Goal: Transaction & Acquisition: Book appointment/travel/reservation

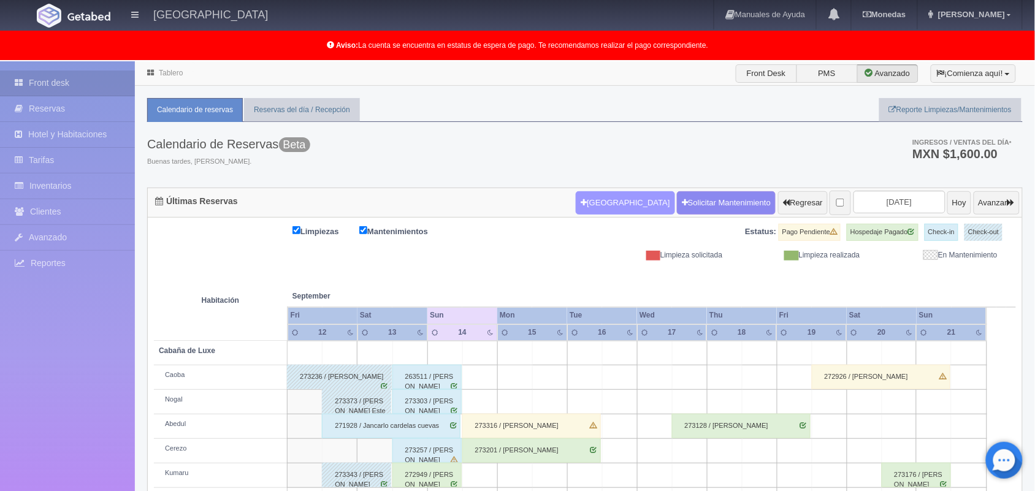
click at [589, 203] on button "[GEOGRAPHIC_DATA]" at bounding box center [625, 202] width 99 height 23
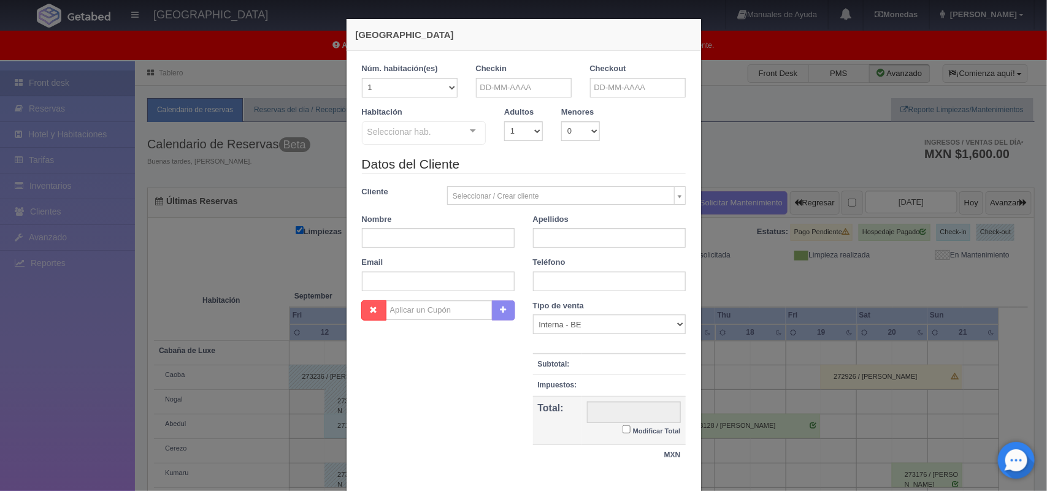
checkbox input "false"
click at [525, 84] on input "text" at bounding box center [524, 88] width 96 height 20
click at [480, 185] on link "14" at bounding box center [481, 183] width 16 height 18
type input "14-09-2025"
checkbox input "false"
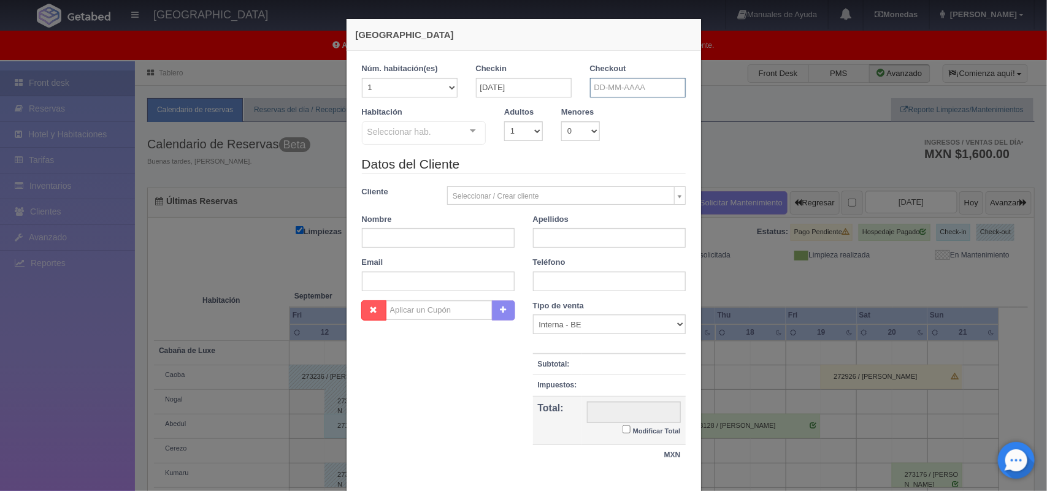
click at [651, 80] on input "text" at bounding box center [638, 88] width 96 height 20
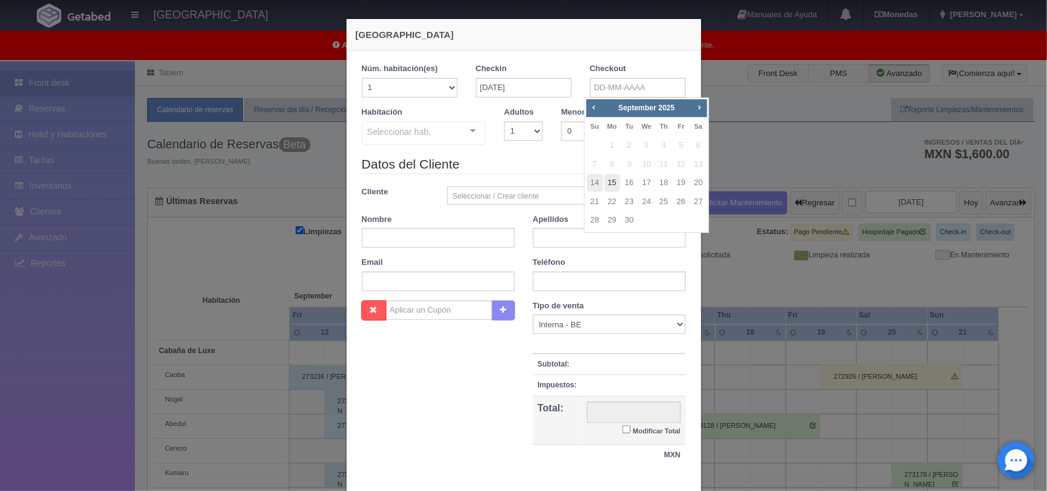
click at [617, 188] on link "15" at bounding box center [612, 183] width 16 height 18
type input "15-09-2025"
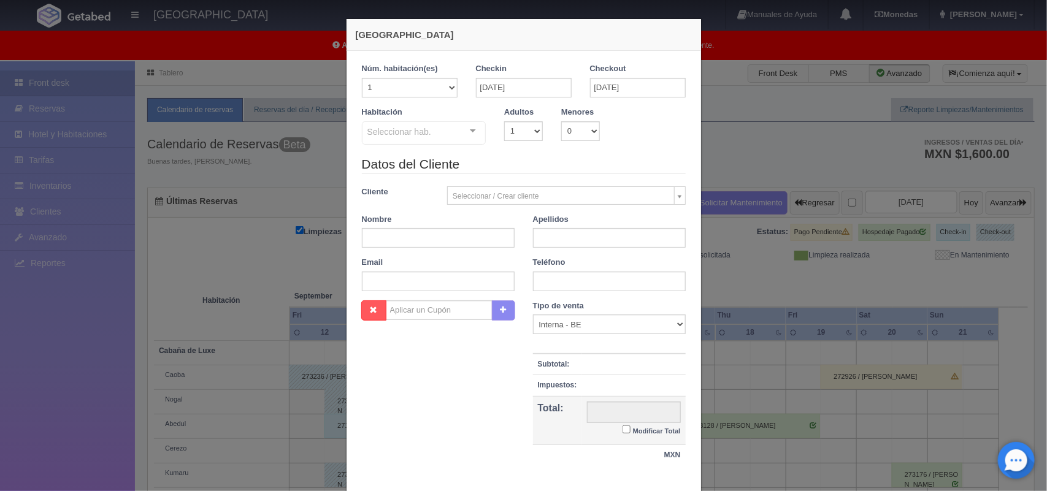
checkbox input "false"
click at [526, 126] on select "1 2 3 4 5 6 7 8 9 10" at bounding box center [523, 131] width 39 height 20
select select "2"
click at [504, 121] on select "1 2 3 4 5 6 7 8 9 10" at bounding box center [523, 131] width 39 height 20
checkbox input "false"
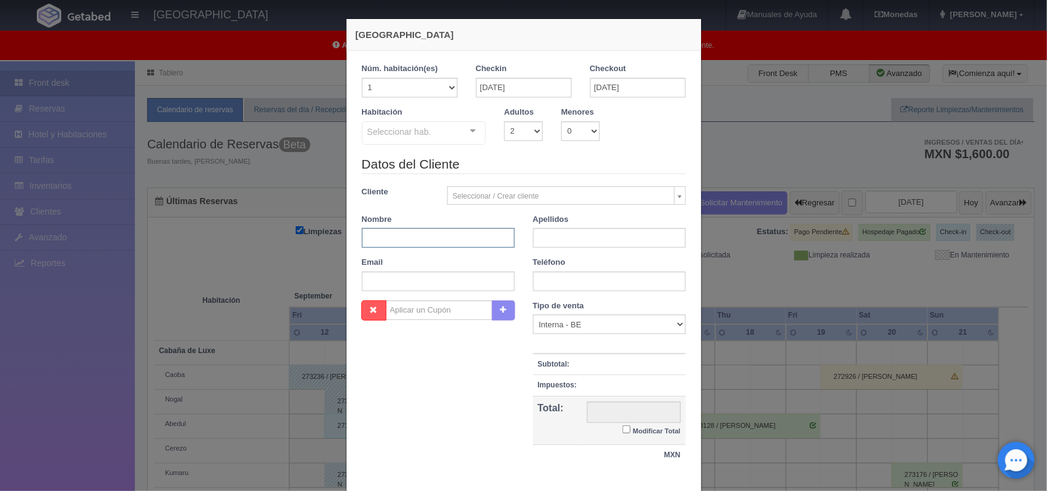
click at [446, 244] on input "text" at bounding box center [438, 238] width 153 height 20
type input "Miriam"
click at [568, 245] on input "text" at bounding box center [609, 238] width 153 height 20
type input "Santos Villa"
click at [575, 284] on input "text" at bounding box center [609, 282] width 153 height 20
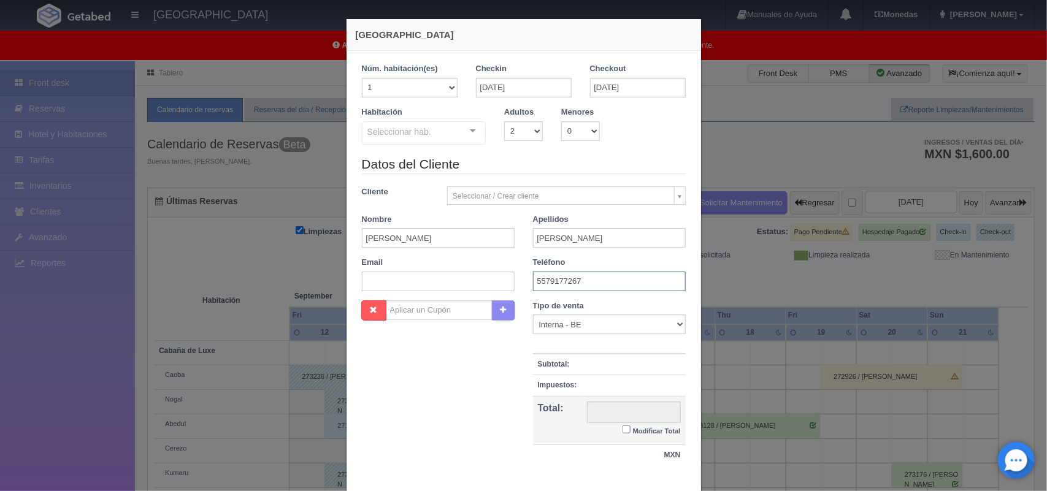
type input "5579177267"
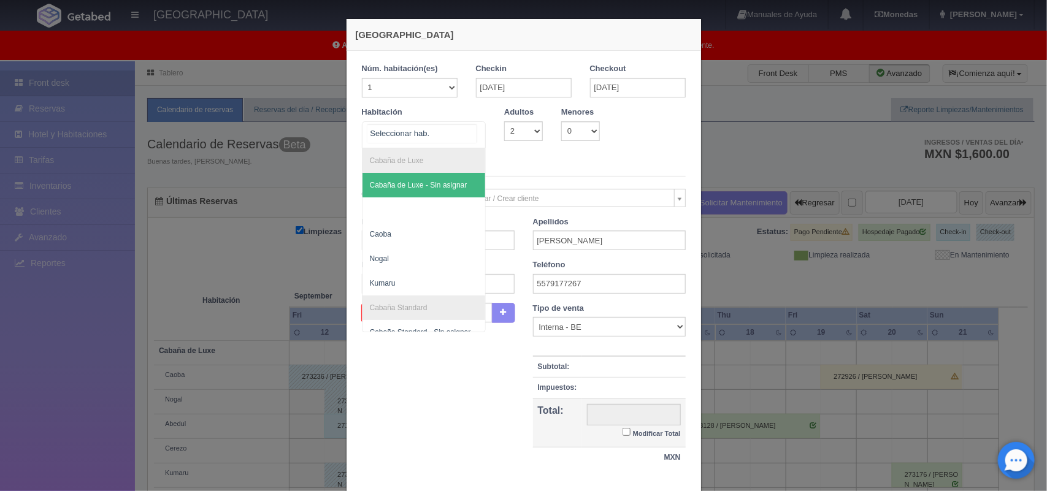
click at [460, 132] on div "Cabaña de Luxe Cabaña de Luxe - Sin asignar Caoba Nogal Kumaru Cabaña Standard …" at bounding box center [424, 134] width 124 height 27
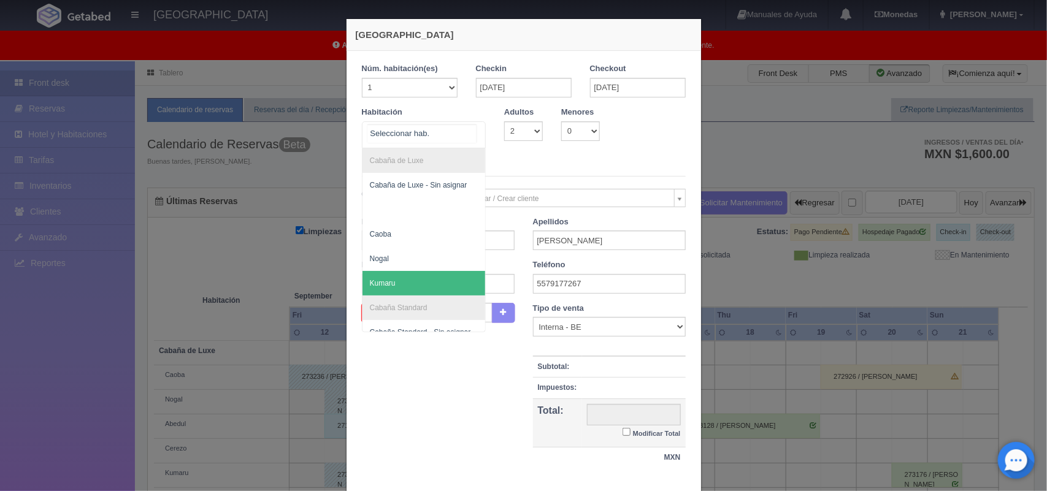
click at [448, 283] on span "Kumaru" at bounding box center [423, 283] width 123 height 25
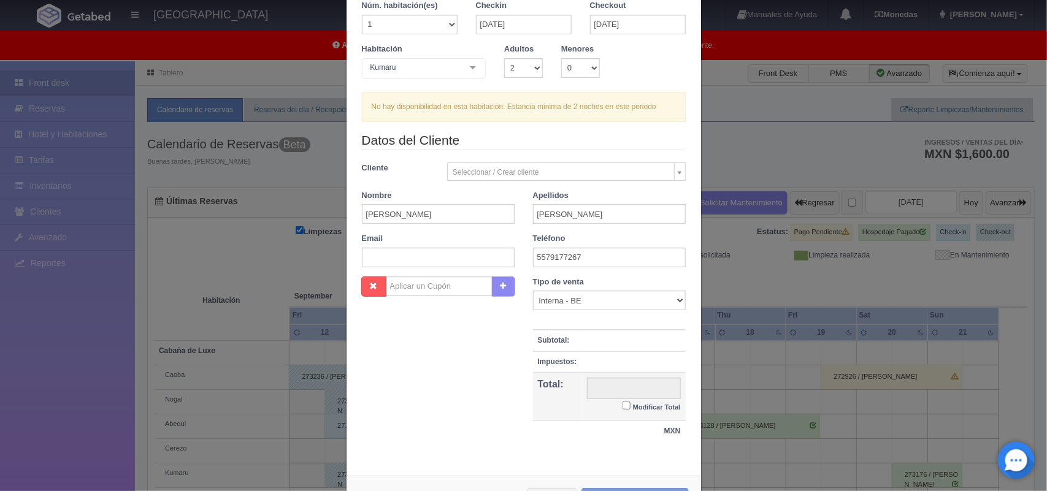
scroll to position [72, 0]
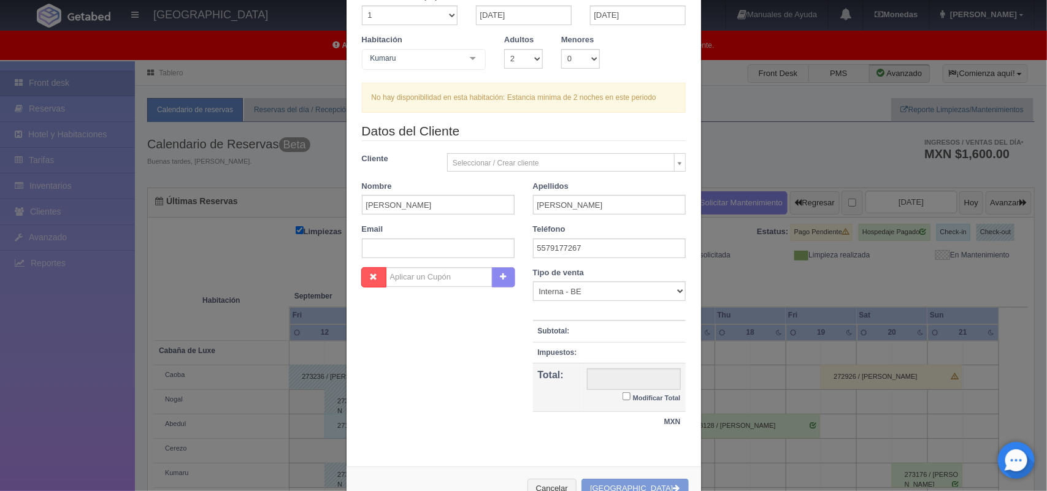
click at [622, 396] on input "Modificar Total" at bounding box center [626, 396] width 8 height 8
checkbox input "true"
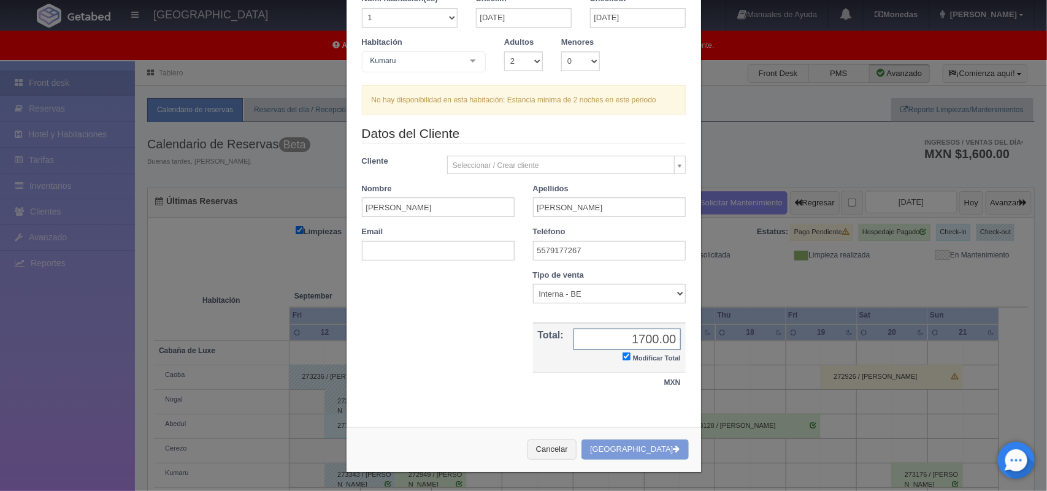
type input "1700.00"
click at [632, 452] on div "Cancelar Crear Reserva" at bounding box center [523, 449] width 354 height 45
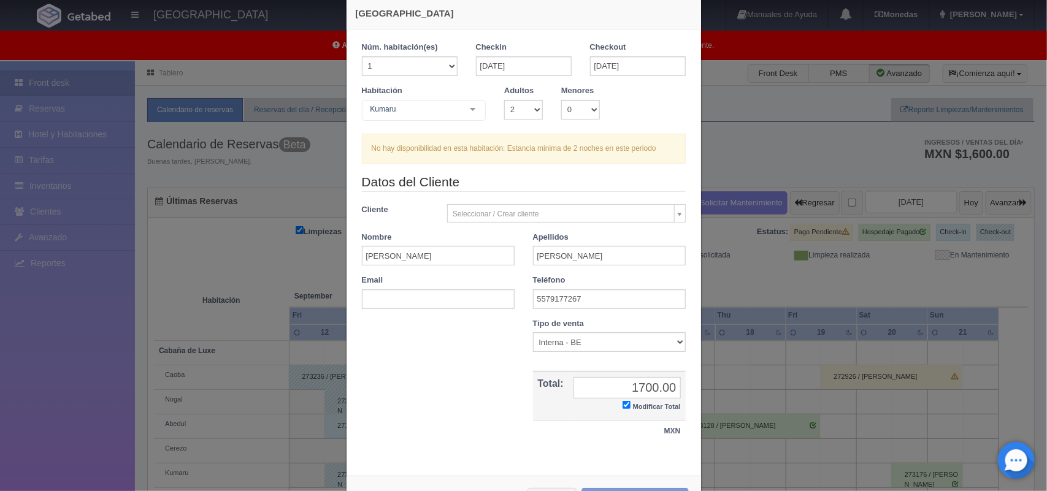
scroll to position [18, 0]
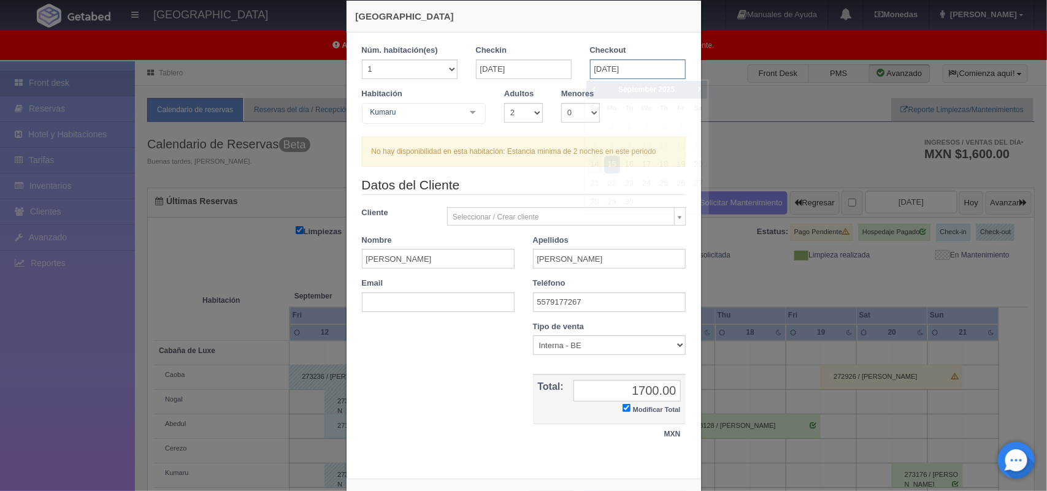
click at [632, 67] on input "15-09-2025" at bounding box center [638, 69] width 96 height 20
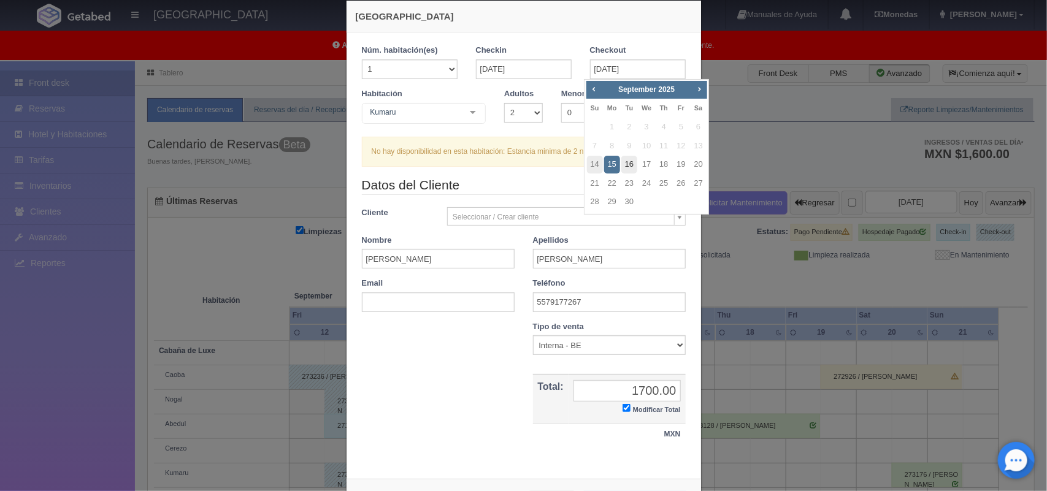
click at [626, 162] on link "16" at bounding box center [629, 165] width 16 height 18
type input "16-09-2025"
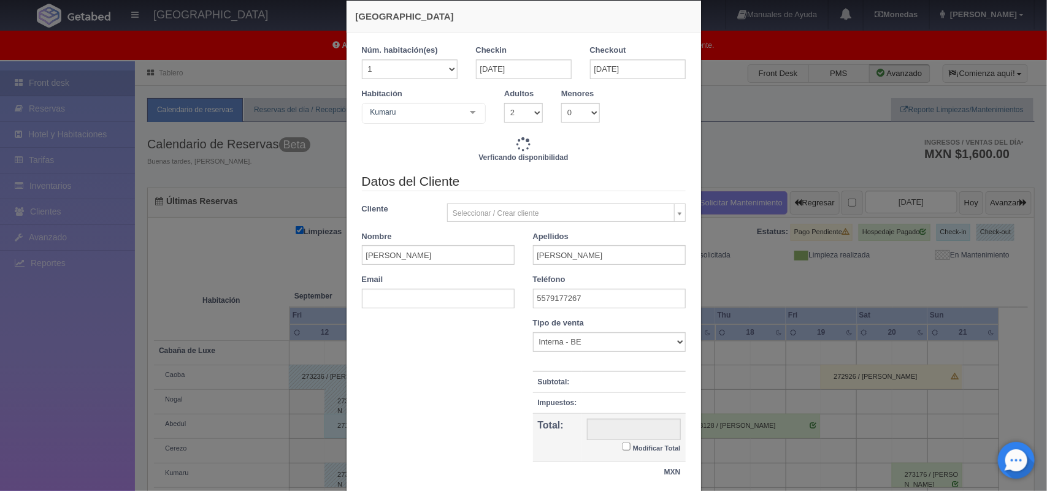
checkbox input "false"
type input "3400.00"
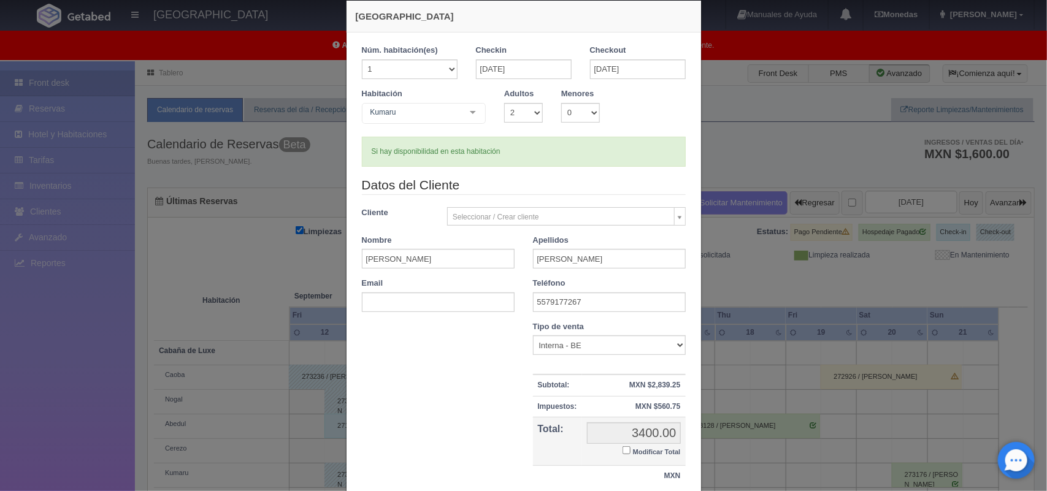
click at [622, 446] on input "Modificar Total" at bounding box center [626, 450] width 8 height 8
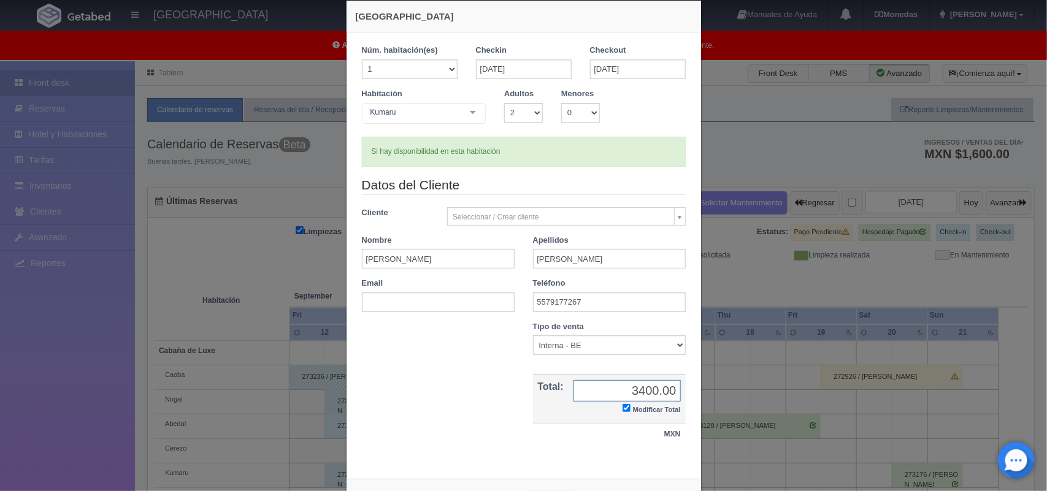
checkbox input "true"
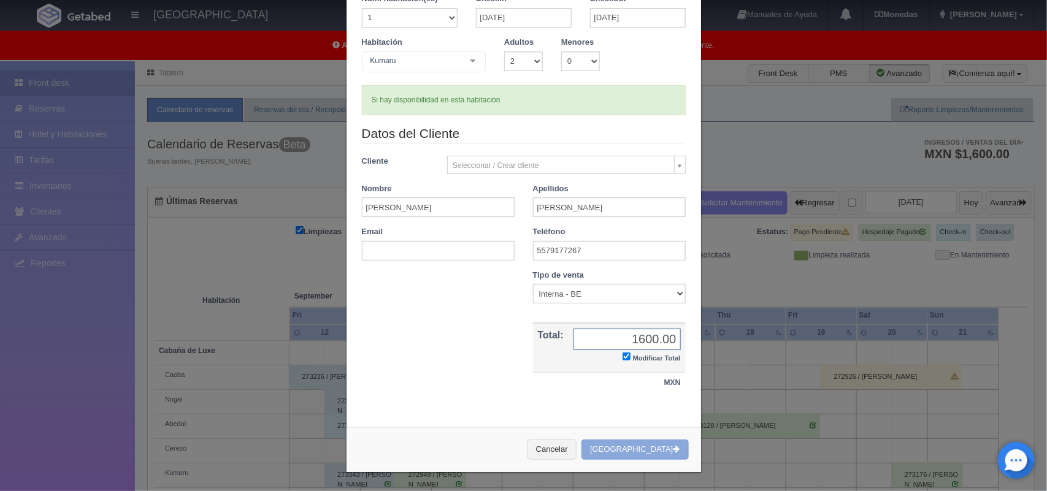
type input "1600.00"
click at [630, 448] on button "[GEOGRAPHIC_DATA]" at bounding box center [634, 450] width 107 height 20
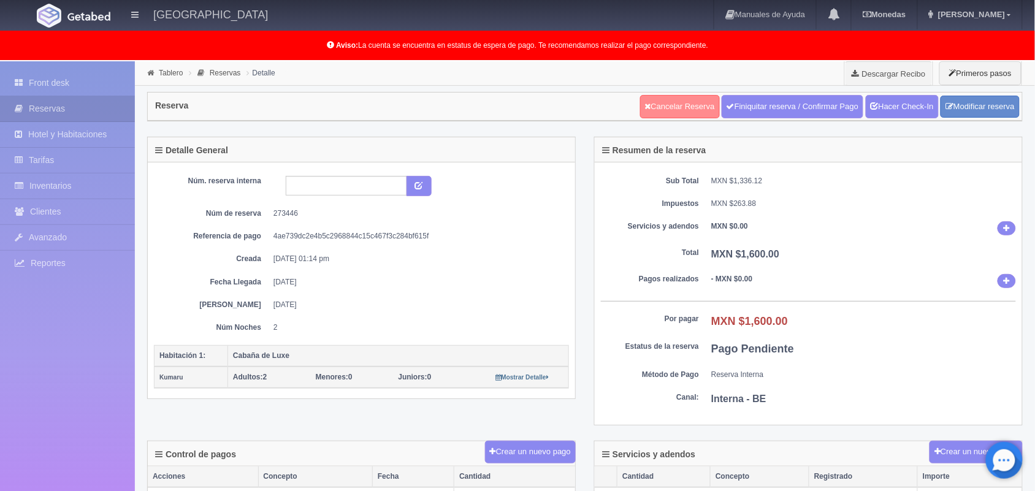
click at [682, 106] on link "Cancelar Reserva" at bounding box center [680, 106] width 80 height 23
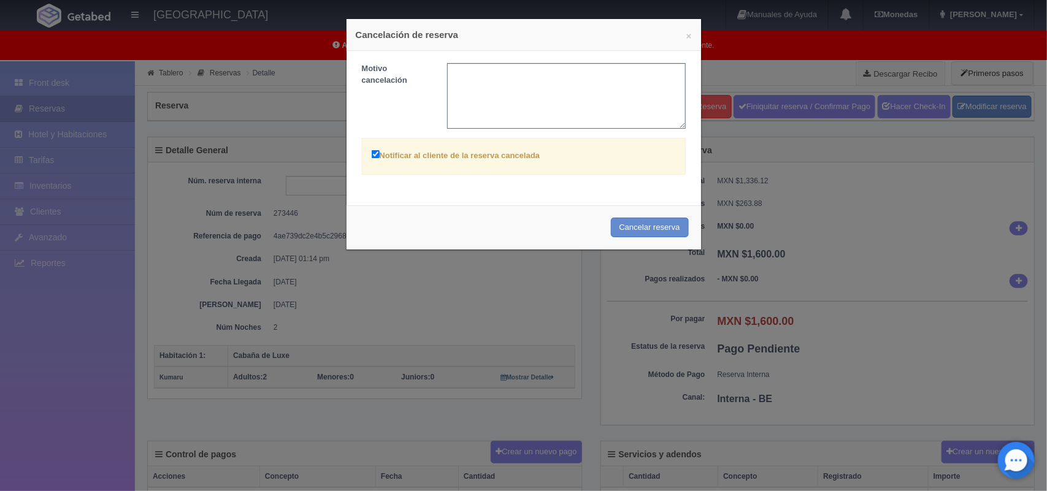
click at [532, 118] on textarea at bounding box center [566, 96] width 239 height 66
click at [617, 228] on button "Cancelar reserva" at bounding box center [650, 228] width 78 height 20
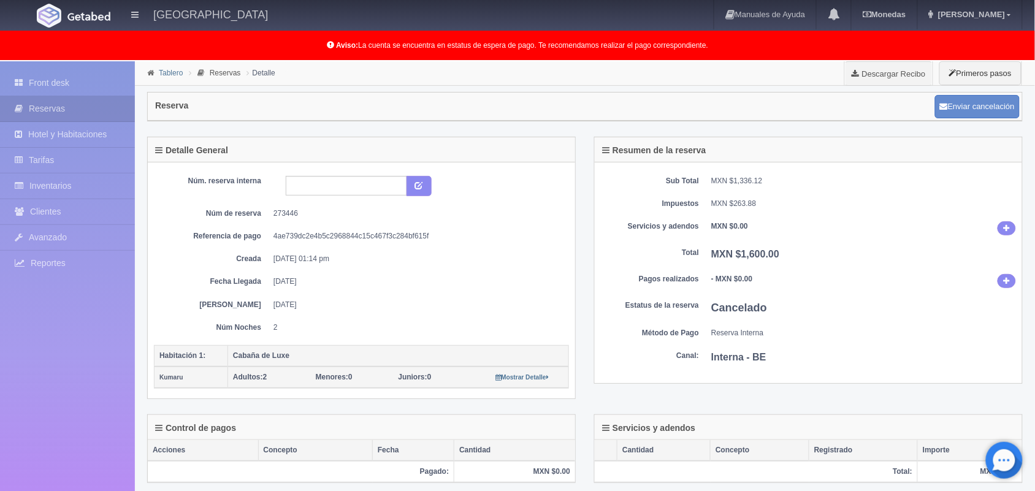
click at [175, 72] on link "Tablero" at bounding box center [171, 73] width 24 height 9
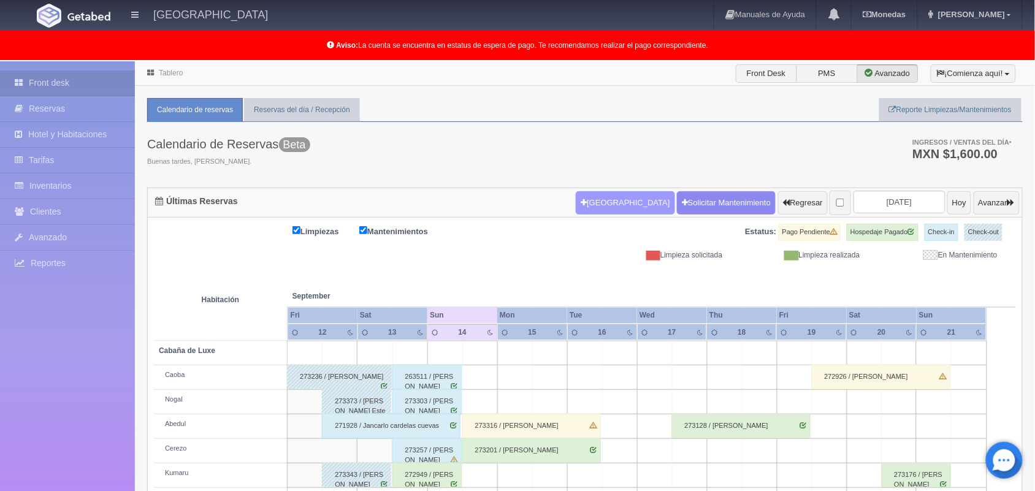
click at [598, 204] on button "[GEOGRAPHIC_DATA]" at bounding box center [625, 202] width 99 height 23
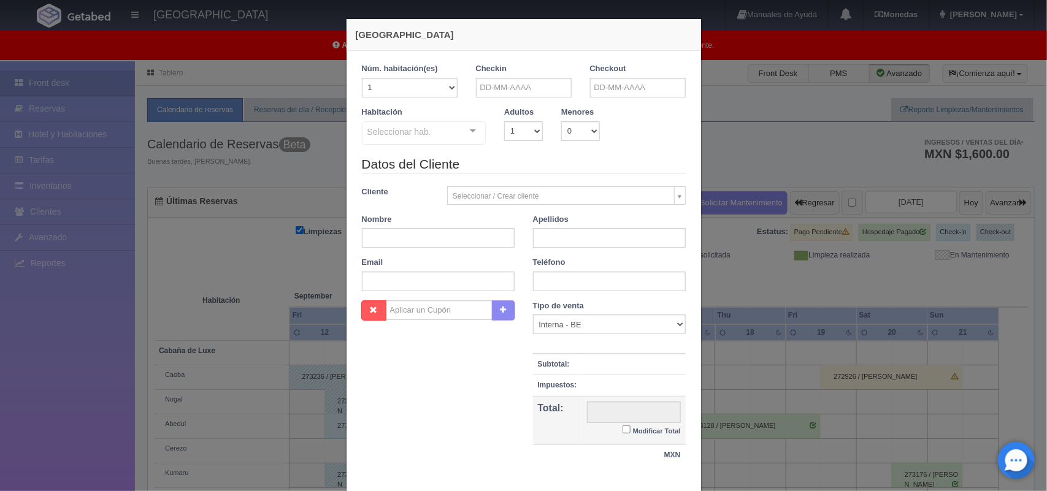
checkbox input "false"
click at [538, 86] on input "text" at bounding box center [524, 88] width 96 height 20
click at [483, 180] on link "14" at bounding box center [481, 183] width 16 height 18
type input "14-09-2025"
checkbox input "false"
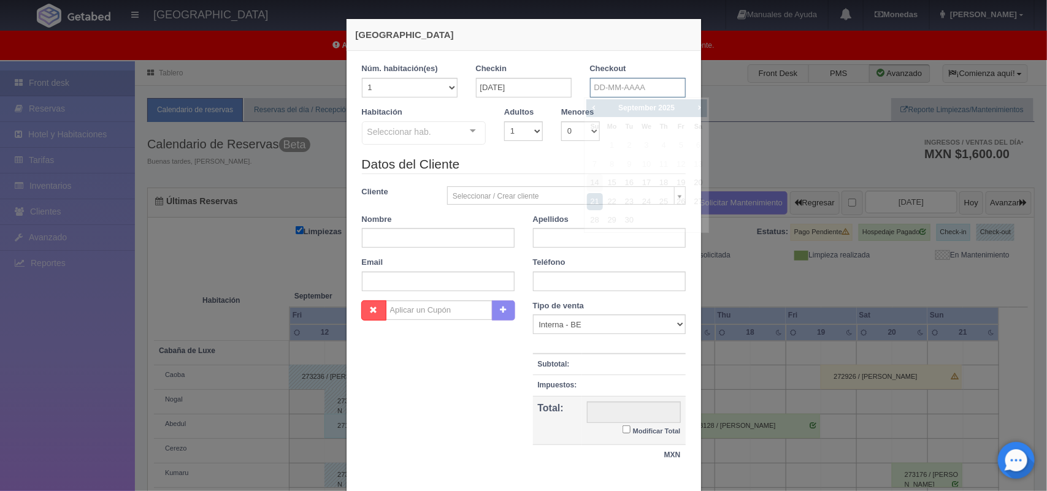
click at [659, 86] on input "text" at bounding box center [638, 88] width 96 height 20
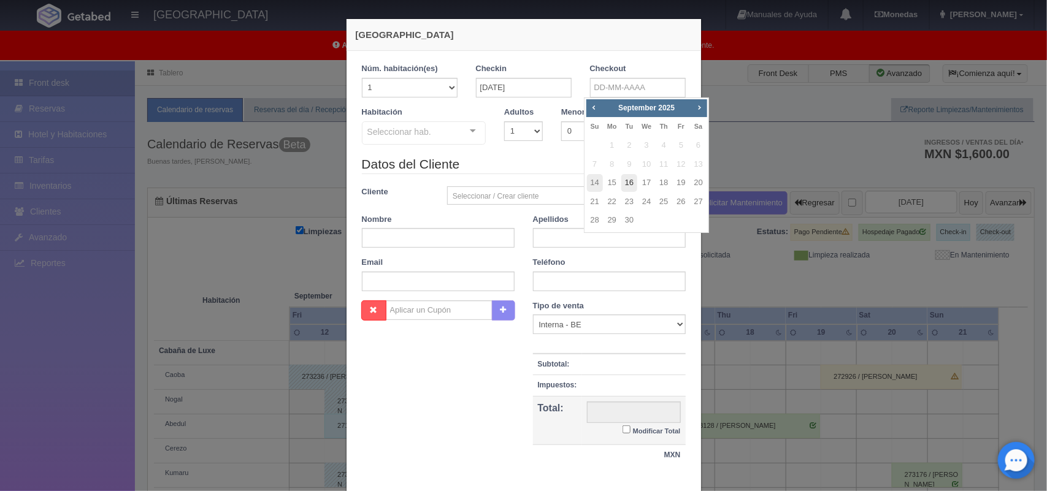
click at [632, 184] on link "16" at bounding box center [629, 183] width 16 height 18
type input "16-09-2025"
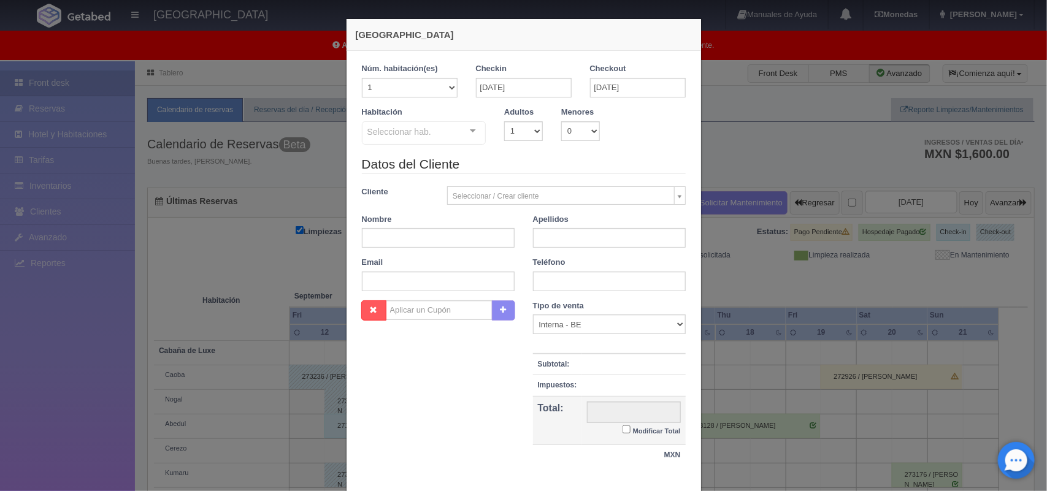
checkbox input "false"
click at [526, 133] on select "1 2 3 4 5 6 7 8 9 10" at bounding box center [523, 131] width 39 height 20
select select "2"
click at [504, 121] on select "1 2 3 4 5 6 7 8 9 10" at bounding box center [523, 131] width 39 height 20
click at [462, 127] on div "Seleccionar hab. Cabaña de Luxe Cabaña de Luxe - Sin asignar Caoba Nogal Kumaru…" at bounding box center [424, 133] width 124 height 25
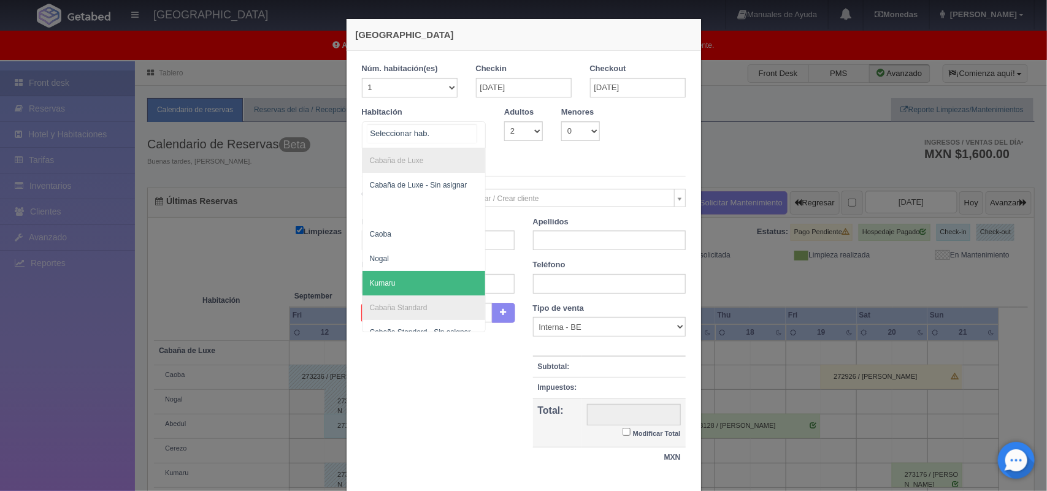
click at [440, 278] on span "Kumaru" at bounding box center [423, 283] width 123 height 25
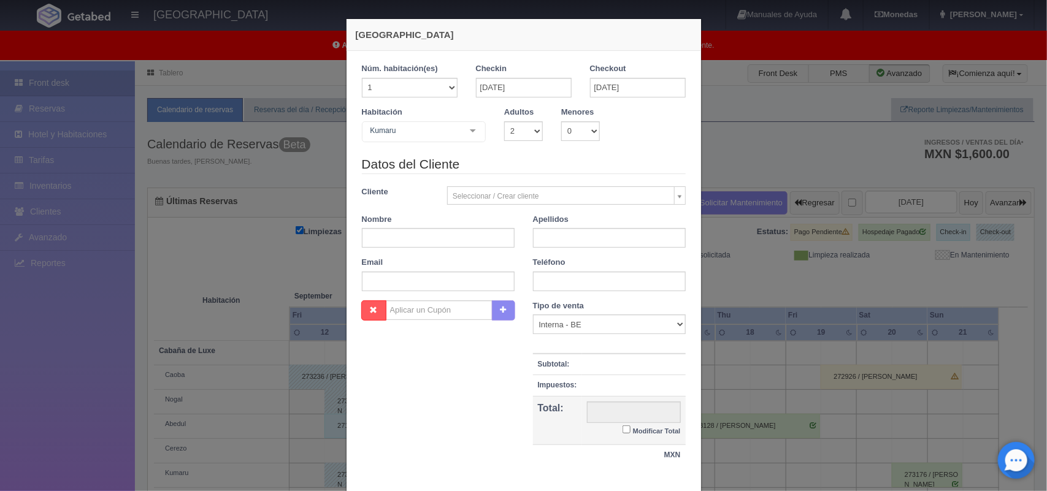
checkbox input "false"
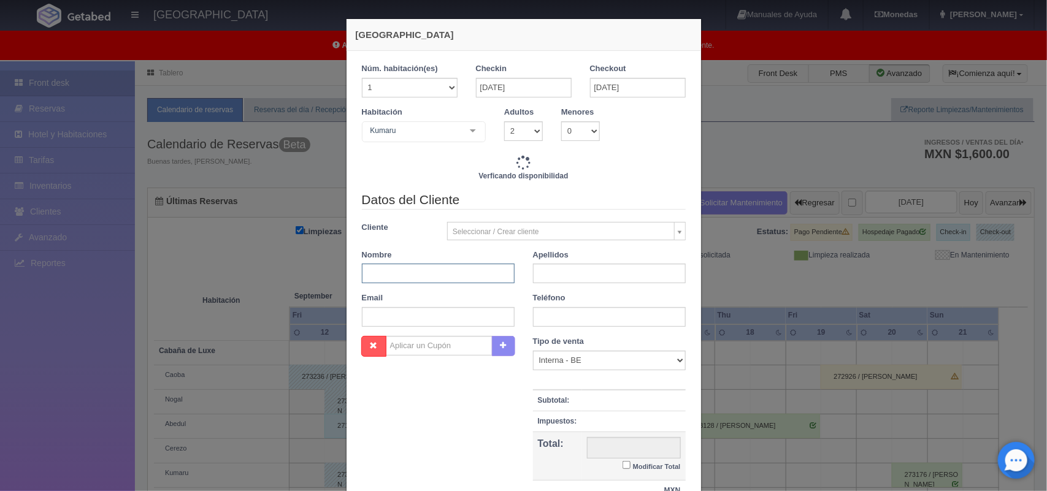
click at [440, 273] on input "text" at bounding box center [438, 274] width 153 height 20
type input "3400.00"
checkbox input "false"
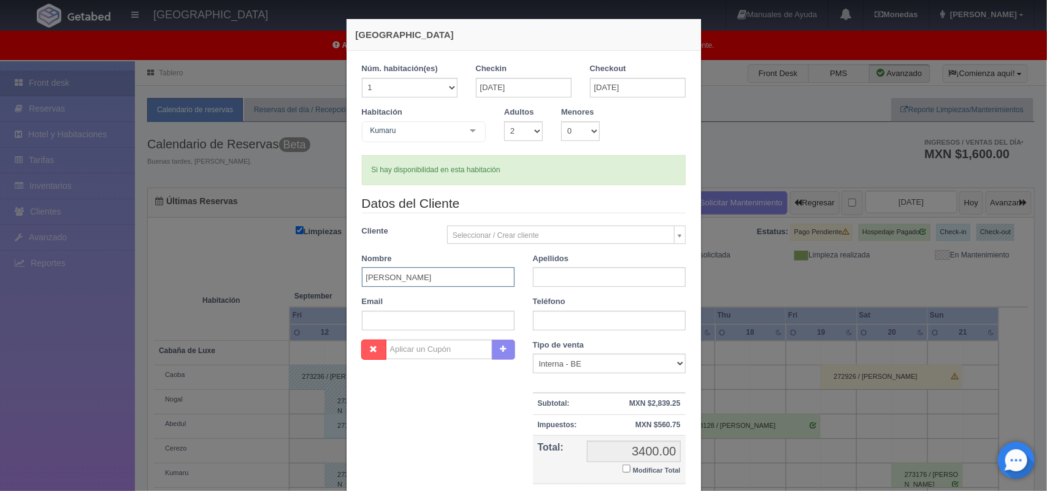
type input "Miriam"
click at [563, 285] on input "text" at bounding box center [609, 277] width 153 height 20
type input "Santos Villa"
click at [541, 329] on input "text" at bounding box center [609, 321] width 153 height 20
type input "5579177267"
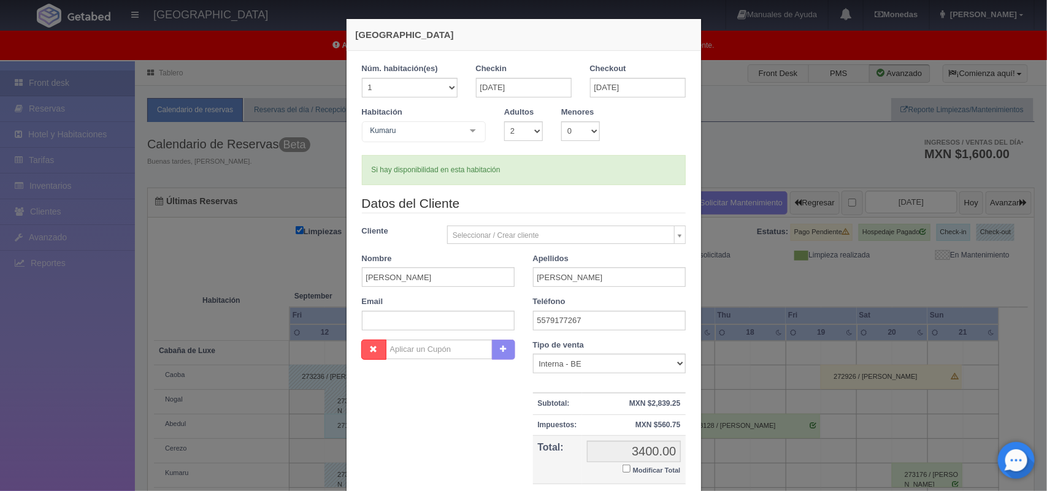
click at [622, 468] on input "Modificar Total" at bounding box center [626, 469] width 8 height 8
checkbox input "true"
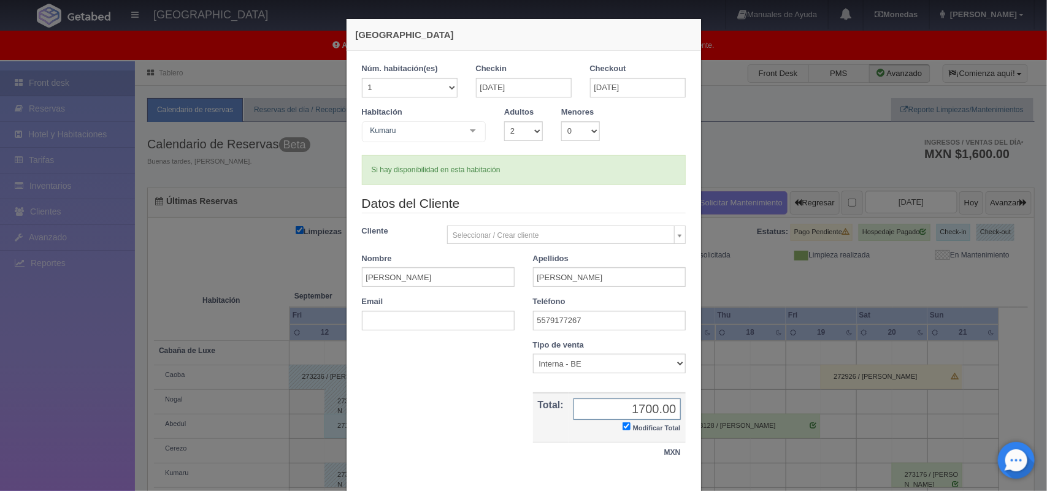
scroll to position [71, 0]
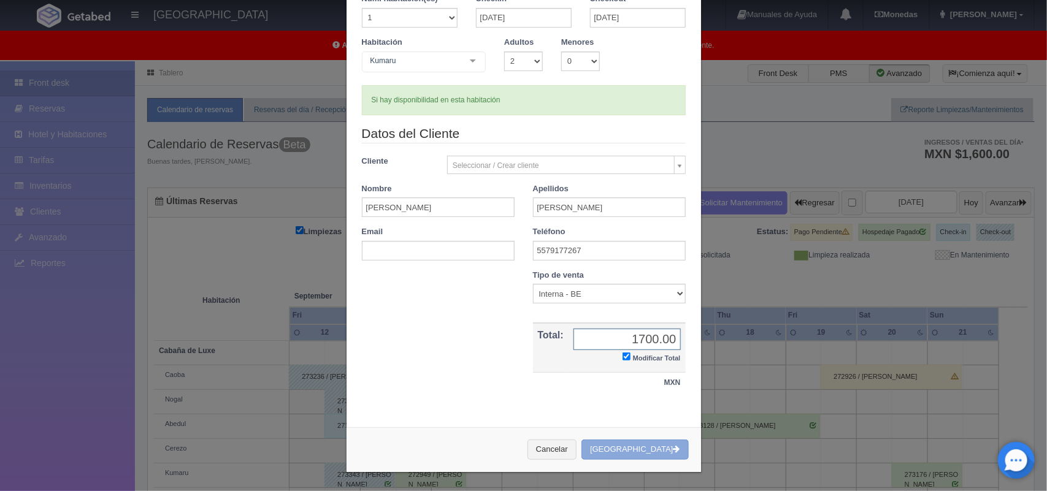
type input "1700.00"
click at [638, 451] on button "Crear Reserva" at bounding box center [634, 450] width 107 height 20
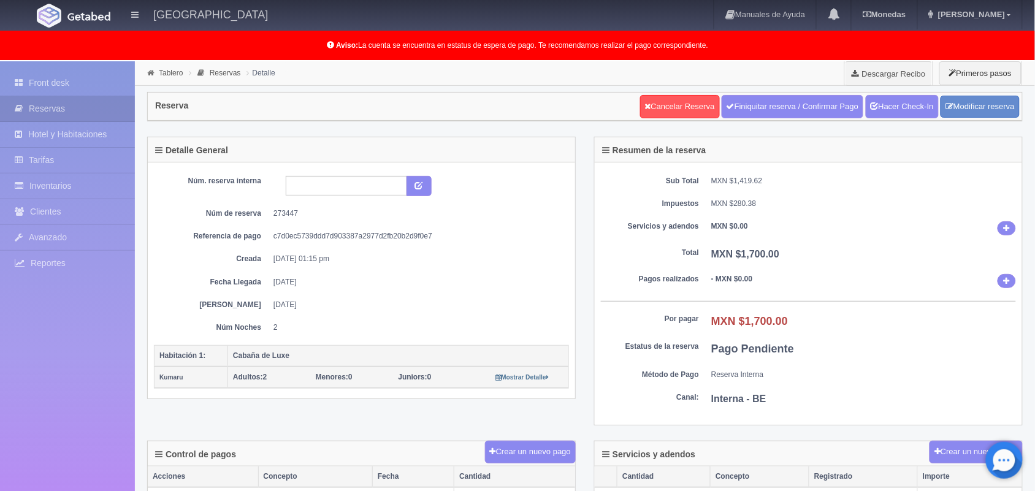
click at [167, 66] on ul "Tablero Reservas Detalle" at bounding box center [211, 67] width 153 height 10
click at [172, 77] on link "Tablero" at bounding box center [171, 73] width 24 height 9
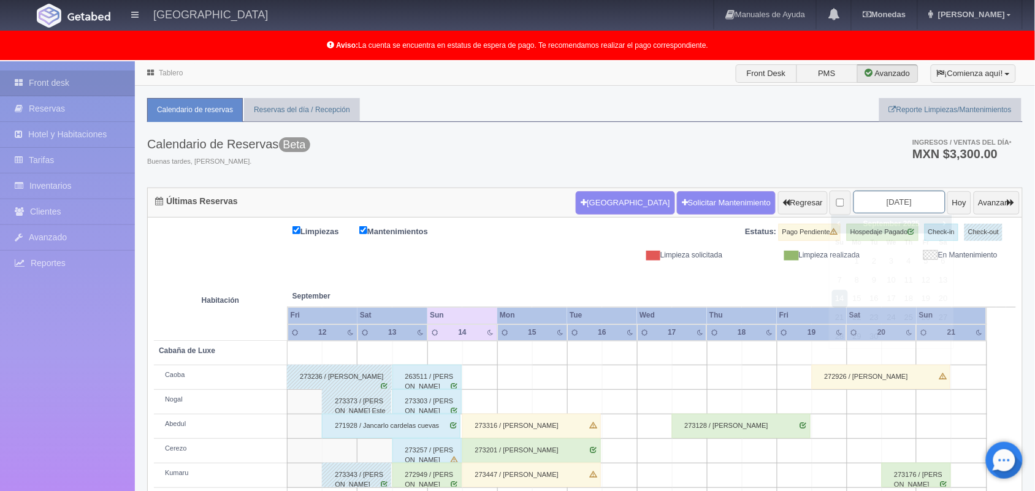
click at [862, 207] on input "2025-09-14" at bounding box center [900, 202] width 92 height 23
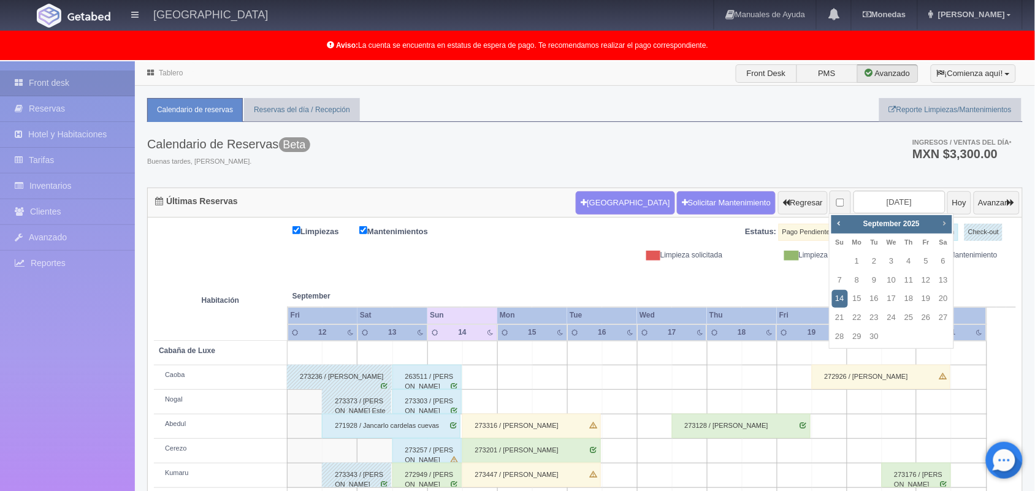
click at [942, 226] on span "Next" at bounding box center [944, 223] width 10 height 10
click at [946, 299] on link "18" at bounding box center [944, 299] width 16 height 18
type input "[DATE]"
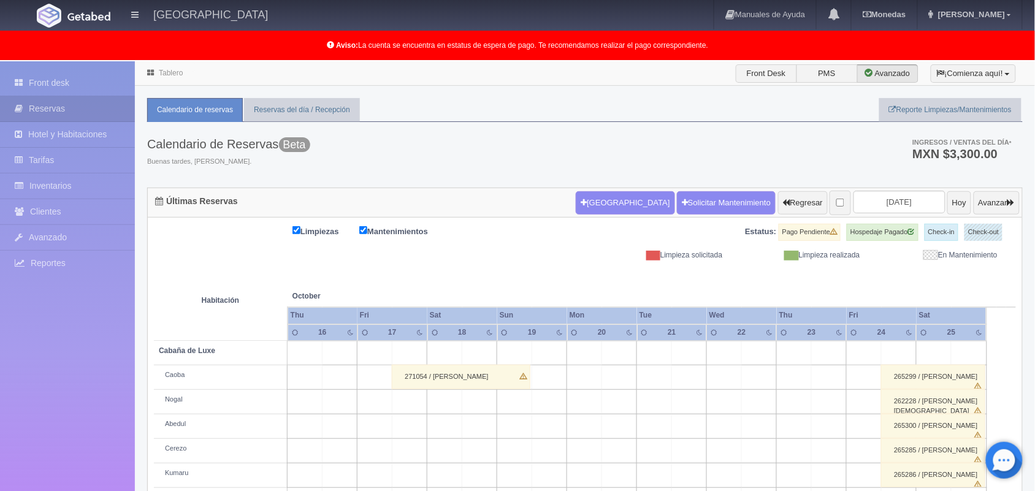
click at [170, 71] on link "Tablero" at bounding box center [171, 73] width 24 height 9
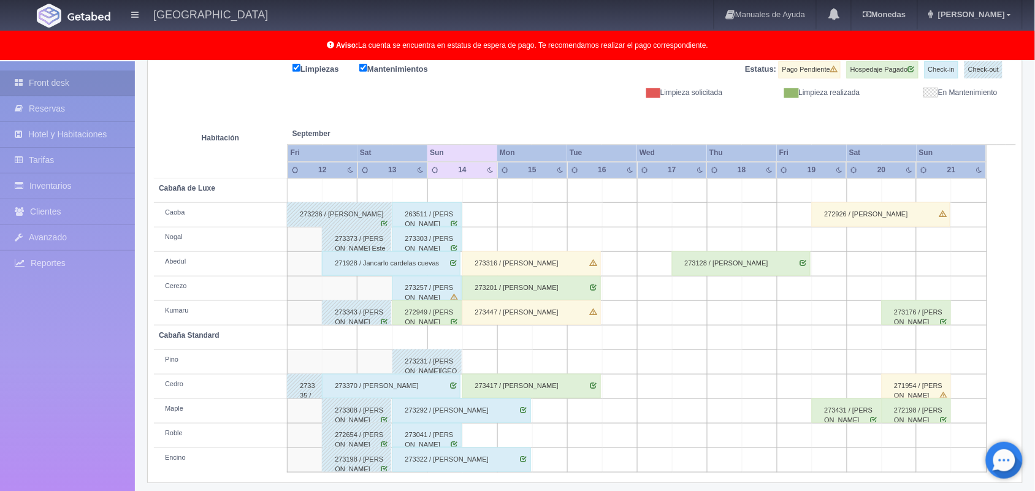
scroll to position [170, 0]
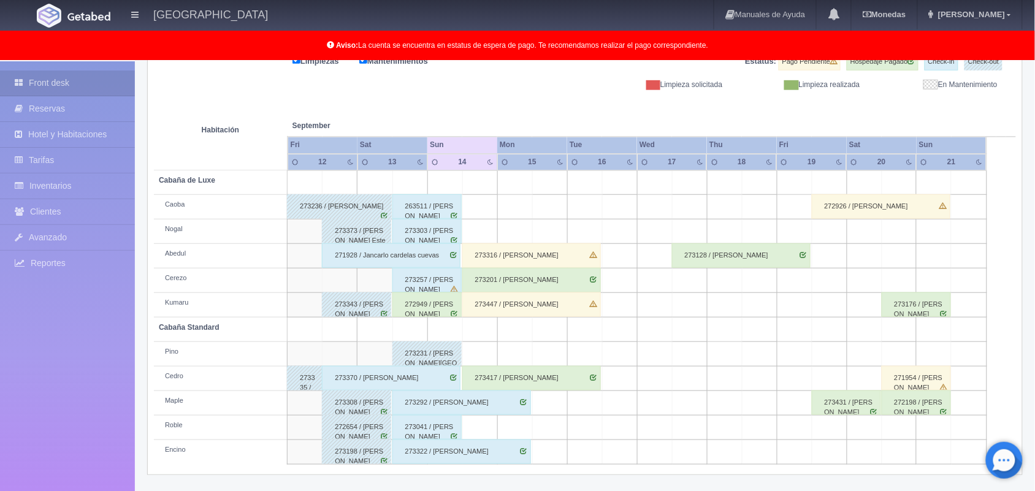
drag, startPoint x: 0, startPoint y: 0, endPoint x: 1046, endPoint y: 320, distance: 1094.0
click at [1034, 320] on html "[GEOGRAPHIC_DATA] Manuales de Ayuda Actualizaciones recientes [GEOGRAPHIC_DATA]…" at bounding box center [517, 75] width 1035 height 491
click at [552, 375] on div "273417 / [PERSON_NAME]" at bounding box center [531, 378] width 139 height 25
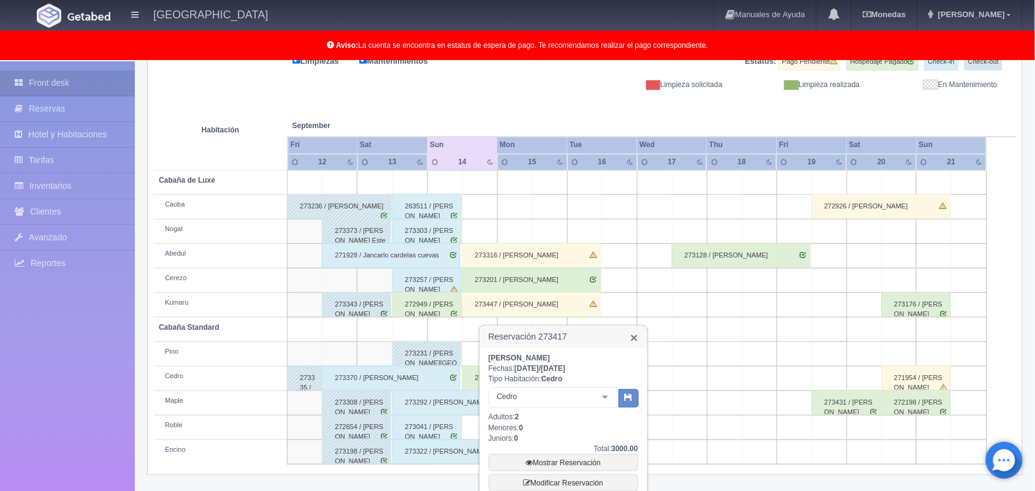
click at [633, 333] on link "×" at bounding box center [633, 337] width 7 height 13
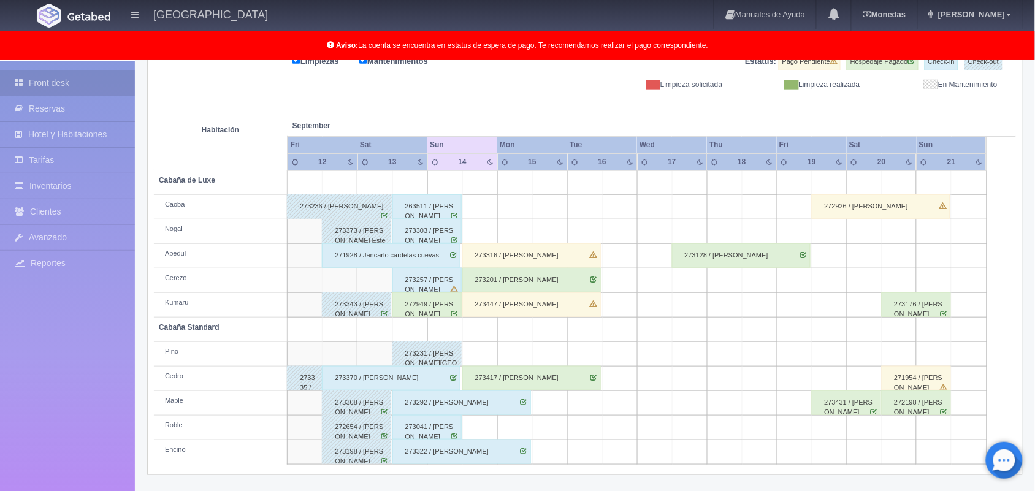
click at [559, 313] on div "273447 / [PERSON_NAME]" at bounding box center [531, 304] width 139 height 25
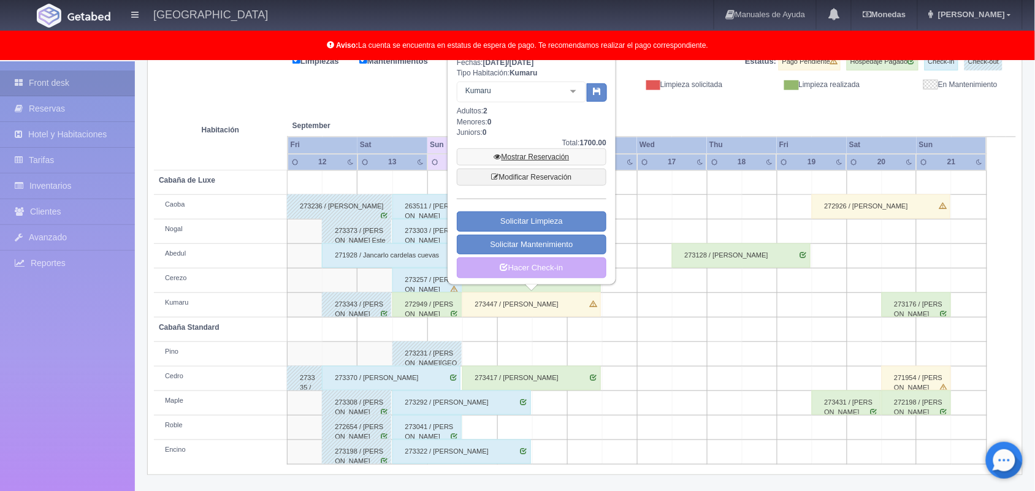
click at [544, 151] on link "Mostrar Reservación" at bounding box center [532, 156] width 150 height 17
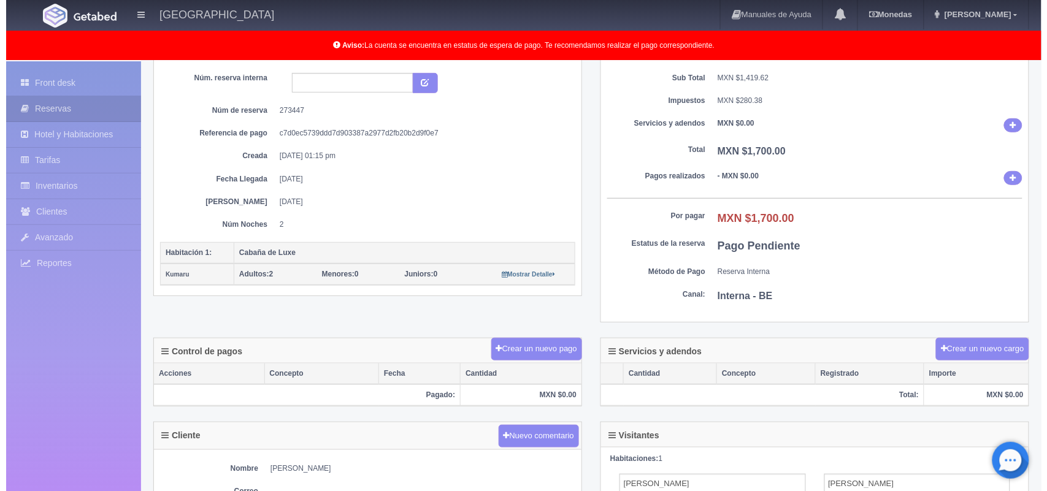
scroll to position [106, 0]
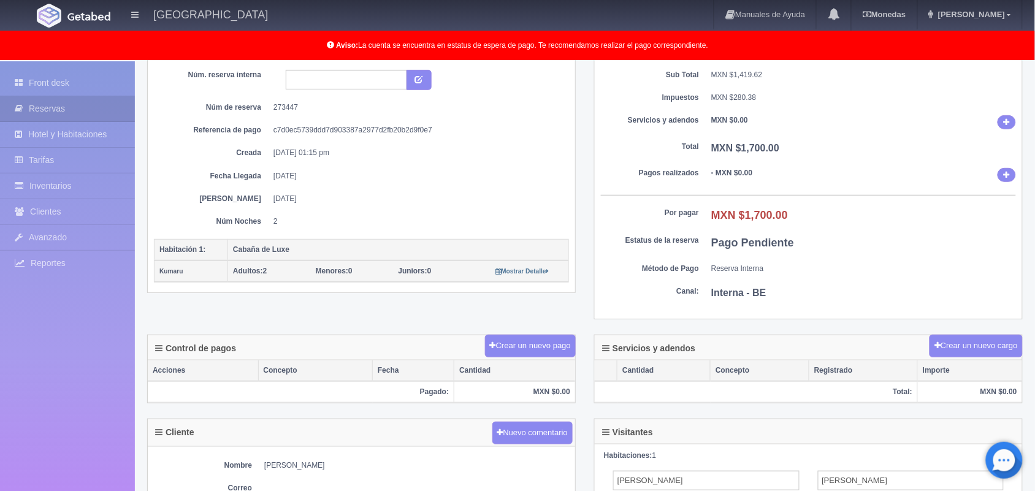
click at [530, 361] on div "Control de pagos Crear un nuevo pago" at bounding box center [361, 347] width 427 height 25
click at [529, 357] on button "Crear un nuevo pago" at bounding box center [530, 346] width 91 height 23
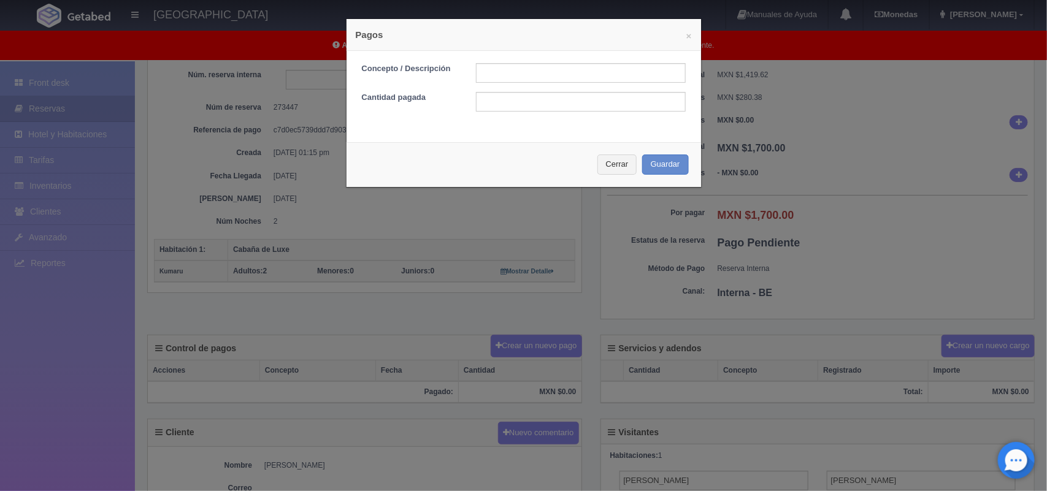
click at [546, 86] on form "Concepto / Descripción Cantidad pagada" at bounding box center [524, 87] width 324 height 48
click at [543, 75] on input "text" at bounding box center [581, 73] width 210 height 20
type input "Pago transferencia [DATE]"
click at [556, 102] on input "text" at bounding box center [581, 102] width 210 height 20
type input "700.00"
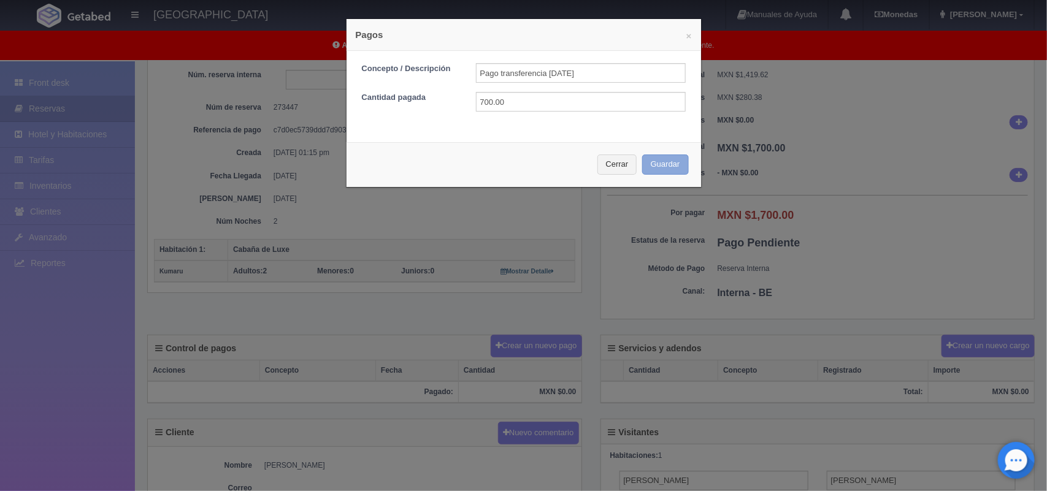
click at [665, 161] on button "Guardar" at bounding box center [665, 165] width 47 height 20
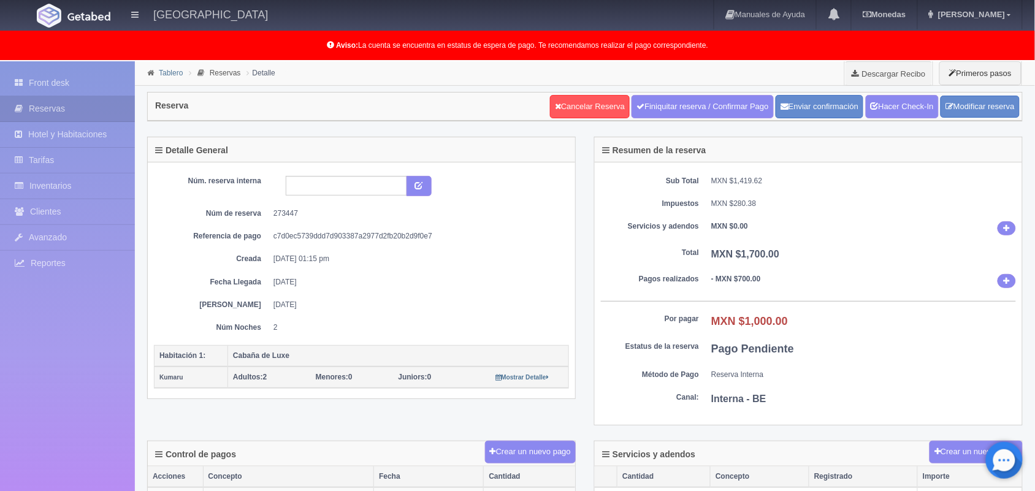
click at [167, 71] on link "Tablero" at bounding box center [171, 73] width 24 height 9
